Goal: Transaction & Acquisition: Download file/media

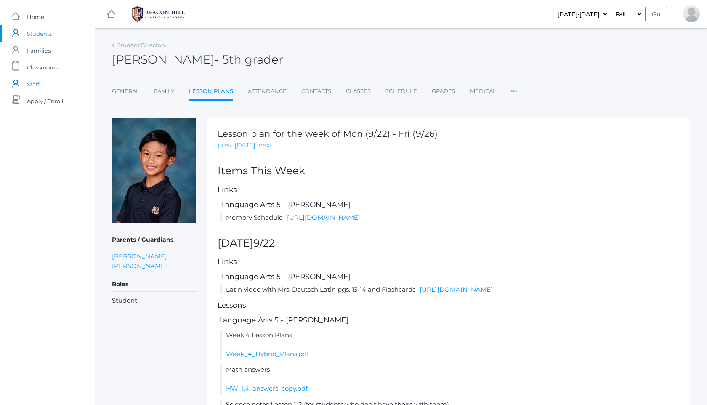
scroll to position [70, 0]
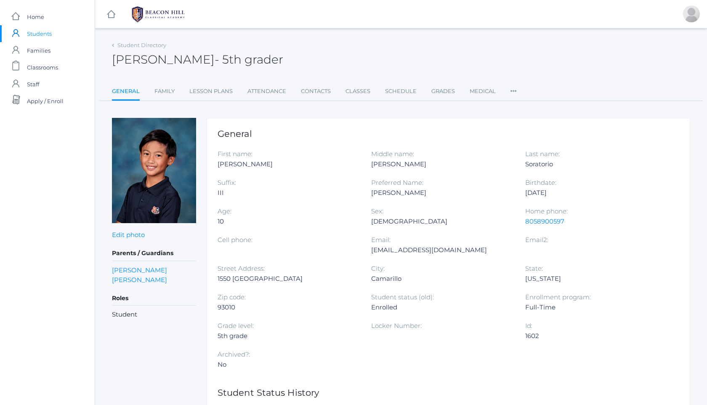
click at [144, 14] on img at bounding box center [158, 14] width 63 height 21
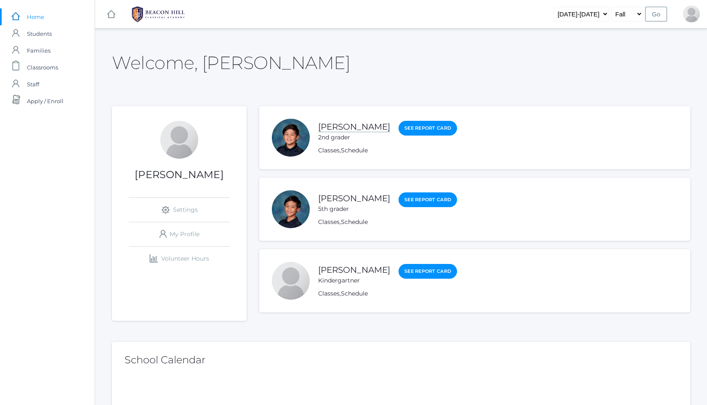
click at [346, 122] on link "[PERSON_NAME]" at bounding box center [354, 127] width 72 height 11
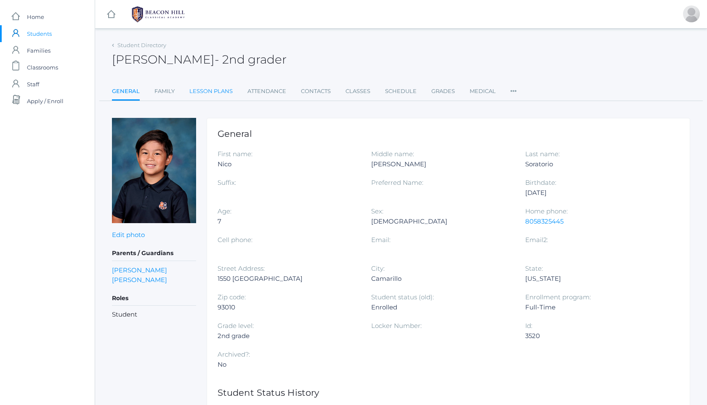
click at [221, 93] on link "Lesson Plans" at bounding box center [210, 91] width 43 height 17
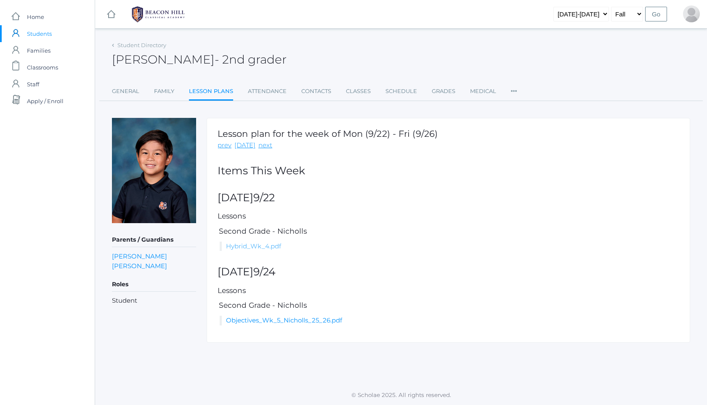
click at [267, 246] on link "Hybrid_Wk_4.pdf" at bounding box center [253, 246] width 55 height 8
click at [313, 319] on link "Objectives_Wk_5_Nicholls_25_26.pdf" at bounding box center [284, 320] width 116 height 8
click at [225, 143] on link "prev" at bounding box center [225, 146] width 14 height 10
click at [292, 324] on link "Wk_4_Nicholls_25_26.pdf" at bounding box center [266, 320] width 81 height 8
